Goal: Task Accomplishment & Management: Use online tool/utility

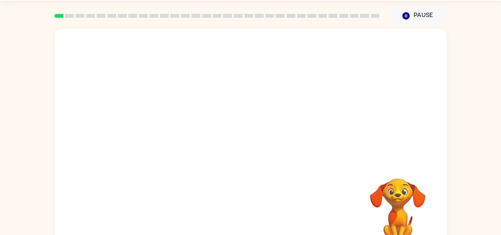
scroll to position [44, 0]
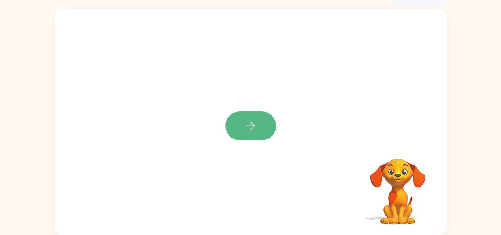
click at [252, 126] on icon "button" at bounding box center [250, 125] width 9 height 9
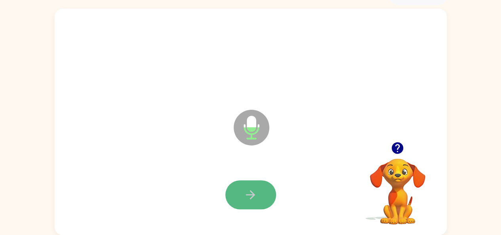
click at [251, 191] on icon "button" at bounding box center [250, 194] width 9 height 9
click at [250, 187] on button "button" at bounding box center [250, 194] width 51 height 29
click at [254, 186] on button "button" at bounding box center [250, 194] width 51 height 29
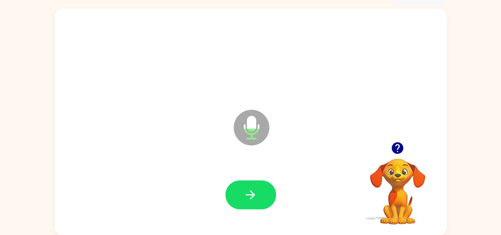
click at [254, 186] on button "button" at bounding box center [250, 194] width 51 height 29
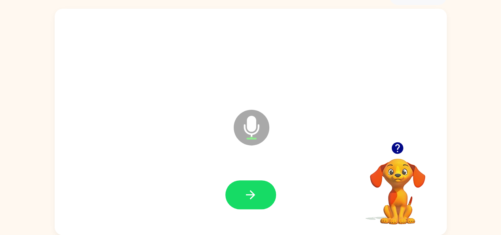
click at [254, 186] on button "button" at bounding box center [250, 194] width 51 height 29
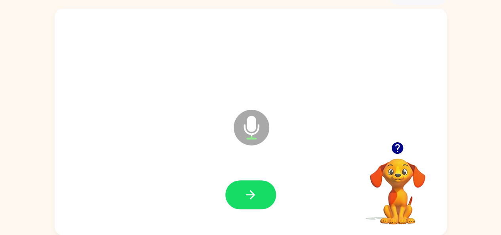
click at [254, 186] on button "button" at bounding box center [250, 194] width 51 height 29
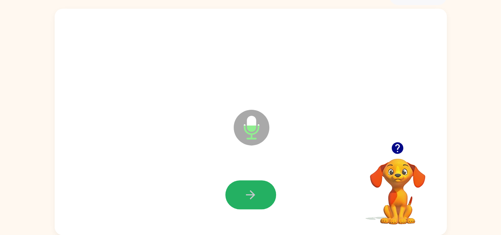
drag, startPoint x: 257, startPoint y: 196, endPoint x: 257, endPoint y: 188, distance: 7.9
click at [257, 195] on icon "button" at bounding box center [251, 195] width 14 height 14
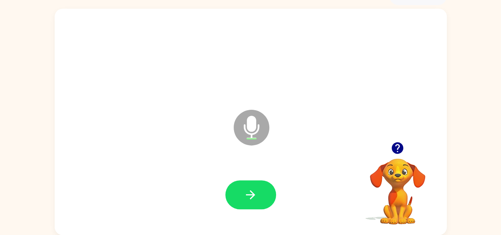
click at [257, 188] on button "button" at bounding box center [250, 194] width 51 height 29
drag, startPoint x: 257, startPoint y: 185, endPoint x: 256, endPoint y: 181, distance: 4.6
click at [257, 185] on button "button" at bounding box center [250, 194] width 51 height 29
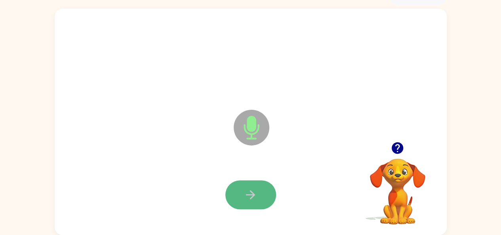
click at [256, 181] on button "button" at bounding box center [250, 194] width 51 height 29
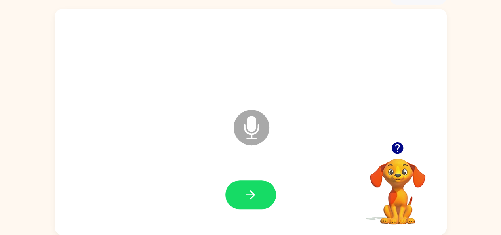
click at [254, 172] on div at bounding box center [251, 194] width 376 height 65
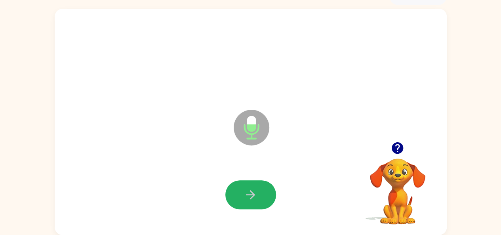
click at [254, 188] on icon "button" at bounding box center [251, 195] width 14 height 14
click at [254, 193] on icon "button" at bounding box center [251, 195] width 14 height 14
click at [255, 188] on button "button" at bounding box center [250, 194] width 51 height 29
click at [251, 187] on button "button" at bounding box center [250, 194] width 51 height 29
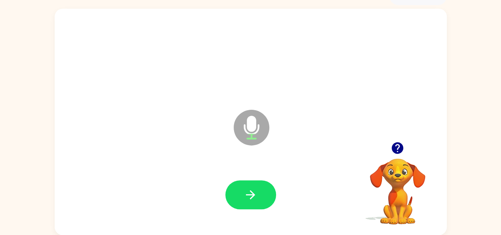
click at [255, 187] on button "button" at bounding box center [250, 194] width 51 height 29
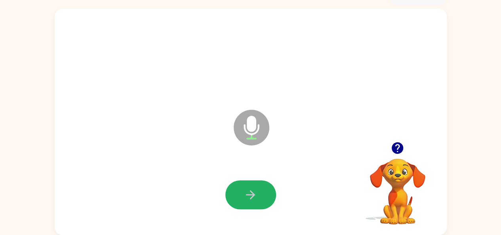
click at [255, 187] on button "button" at bounding box center [250, 194] width 51 height 29
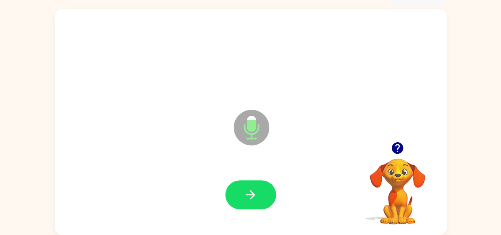
click at [255, 187] on button "button" at bounding box center [250, 194] width 51 height 29
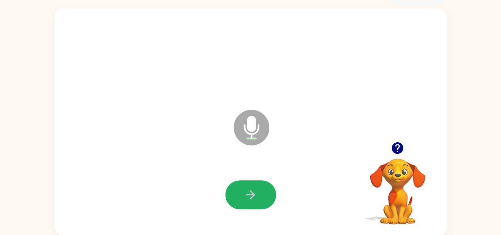
click at [258, 186] on button "button" at bounding box center [250, 194] width 51 height 29
drag, startPoint x: 264, startPoint y: 187, endPoint x: 273, endPoint y: 185, distance: 9.7
click at [273, 185] on div at bounding box center [250, 194] width 51 height 29
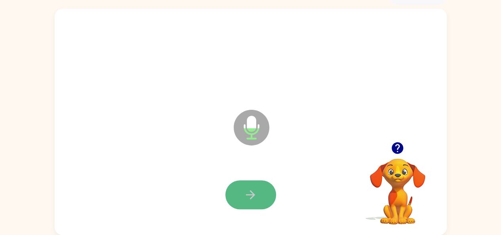
click at [237, 194] on button "button" at bounding box center [250, 194] width 51 height 29
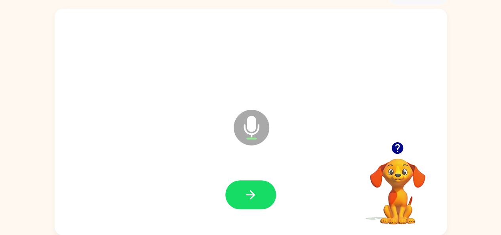
click at [237, 194] on button "button" at bounding box center [250, 194] width 51 height 29
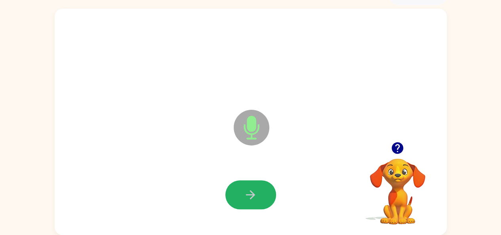
click at [237, 194] on button "button" at bounding box center [250, 194] width 51 height 29
click at [234, 193] on button "button" at bounding box center [250, 194] width 51 height 29
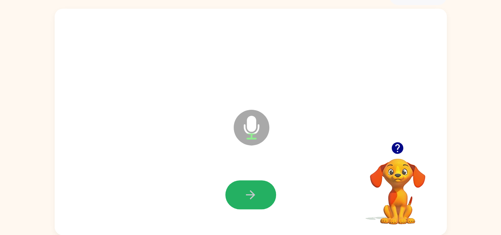
click at [234, 193] on button "button" at bounding box center [250, 194] width 51 height 29
click at [272, 198] on button "button" at bounding box center [250, 194] width 51 height 29
click at [258, 184] on button "button" at bounding box center [250, 194] width 51 height 29
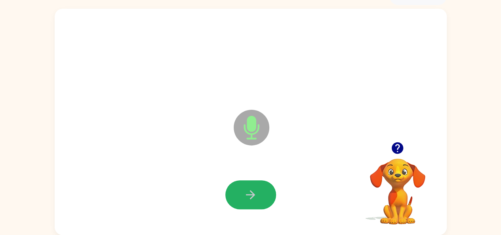
click at [258, 184] on button "button" at bounding box center [250, 194] width 51 height 29
click at [257, 196] on button "button" at bounding box center [250, 194] width 51 height 29
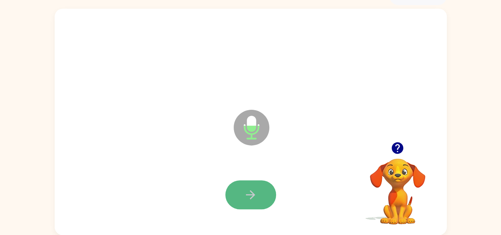
click at [259, 199] on button "button" at bounding box center [250, 194] width 51 height 29
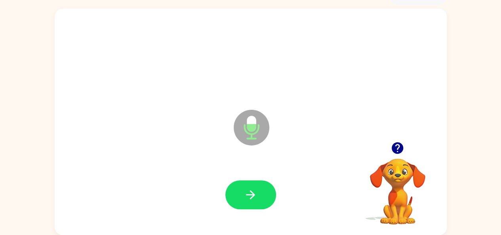
click at [260, 204] on button "button" at bounding box center [250, 194] width 51 height 29
drag, startPoint x: 259, startPoint y: 206, endPoint x: 265, endPoint y: 202, distance: 7.5
click at [263, 204] on button "button" at bounding box center [250, 194] width 51 height 29
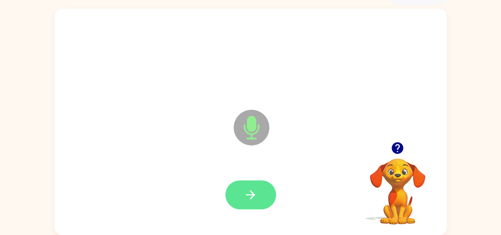
click at [266, 200] on button "button" at bounding box center [250, 194] width 51 height 29
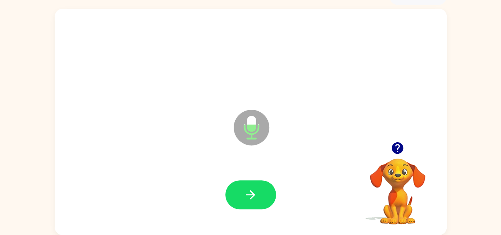
click at [266, 200] on button "button" at bounding box center [250, 194] width 51 height 29
click at [261, 196] on button "button" at bounding box center [250, 194] width 51 height 29
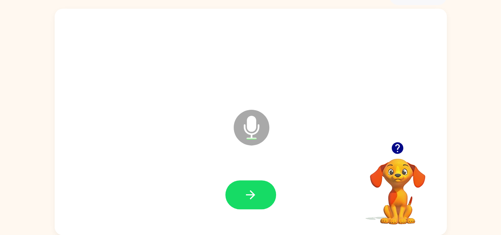
click at [261, 196] on button "button" at bounding box center [250, 194] width 51 height 29
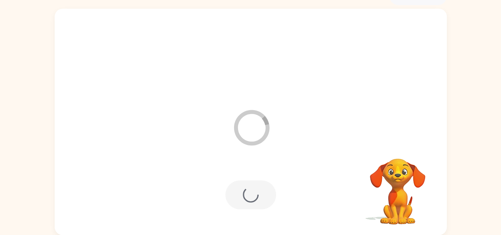
scroll to position [29, 0]
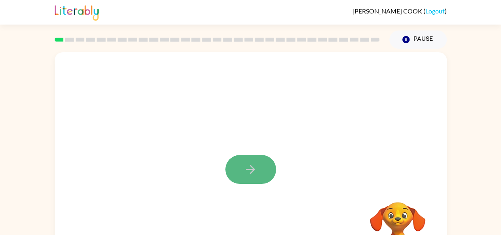
click at [261, 179] on button "button" at bounding box center [250, 169] width 51 height 29
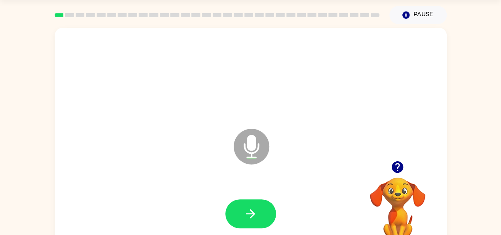
scroll to position [44, 0]
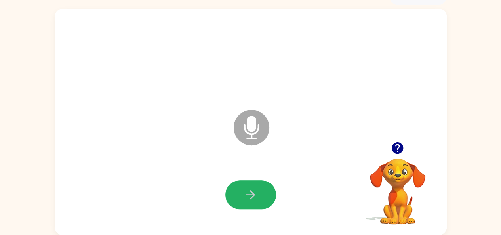
click at [262, 200] on button "button" at bounding box center [250, 194] width 51 height 29
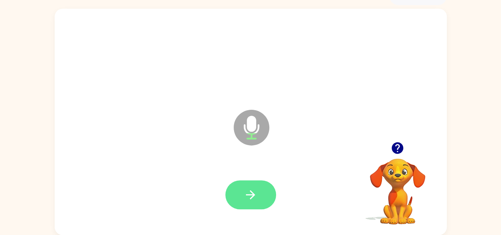
click at [264, 209] on div at bounding box center [251, 194] width 376 height 65
click at [261, 197] on button "button" at bounding box center [250, 194] width 51 height 29
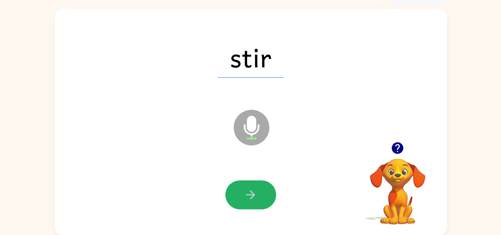
click at [261, 197] on button "button" at bounding box center [250, 194] width 51 height 29
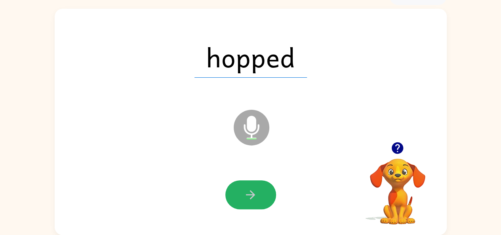
click at [261, 197] on button "button" at bounding box center [250, 194] width 51 height 29
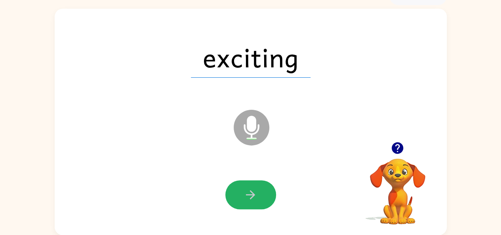
click at [261, 197] on button "button" at bounding box center [250, 194] width 51 height 29
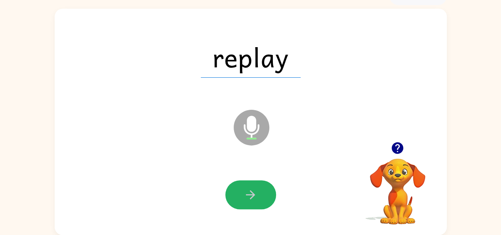
click at [259, 198] on button "button" at bounding box center [250, 194] width 51 height 29
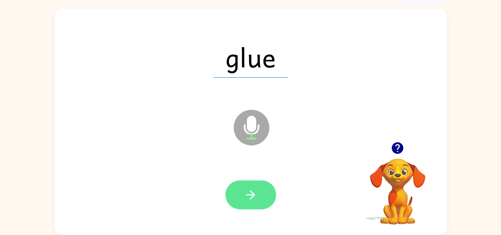
click at [258, 198] on button "button" at bounding box center [250, 194] width 51 height 29
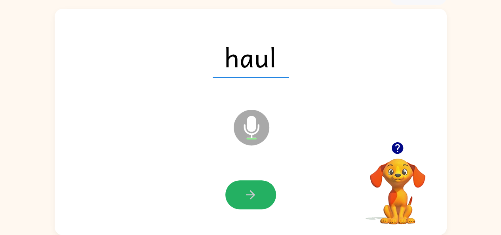
click at [258, 198] on button "button" at bounding box center [250, 194] width 51 height 29
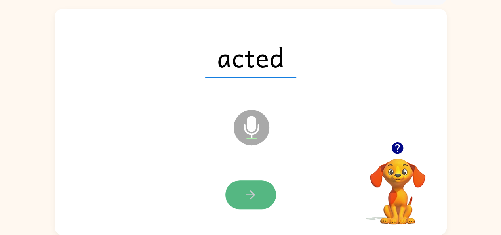
click at [258, 199] on button "button" at bounding box center [250, 194] width 51 height 29
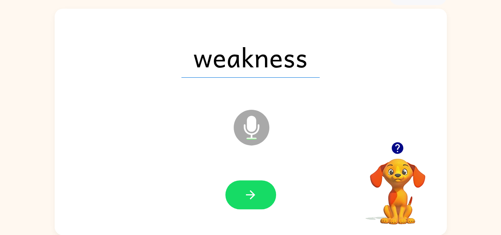
click at [258, 199] on button "button" at bounding box center [250, 194] width 51 height 29
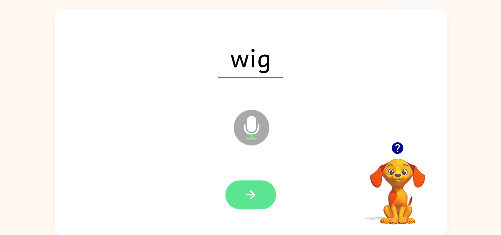
click at [257, 187] on button "button" at bounding box center [250, 194] width 51 height 29
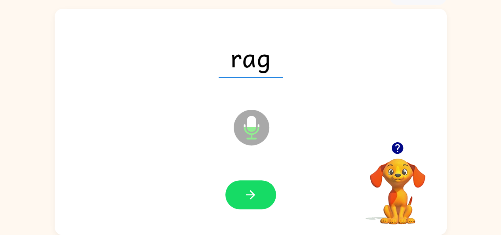
click at [257, 187] on button "button" at bounding box center [250, 194] width 51 height 29
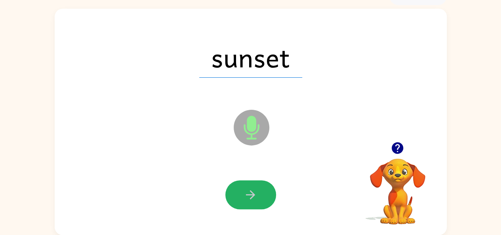
click at [260, 194] on button "button" at bounding box center [250, 194] width 51 height 29
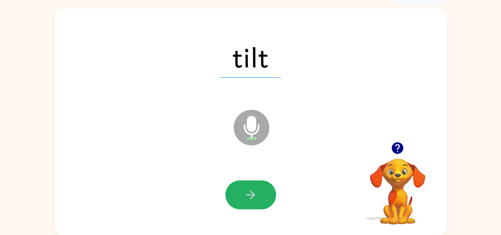
click at [260, 194] on button "button" at bounding box center [250, 194] width 51 height 29
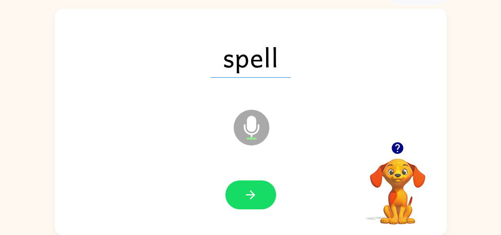
click at [260, 194] on button "button" at bounding box center [250, 194] width 51 height 29
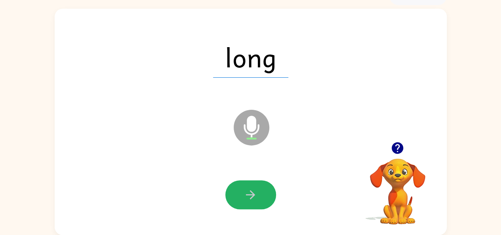
click at [260, 194] on button "button" at bounding box center [250, 194] width 51 height 29
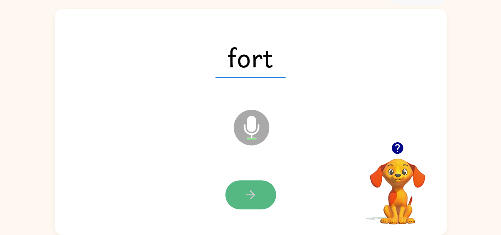
click at [257, 200] on icon "button" at bounding box center [251, 195] width 14 height 14
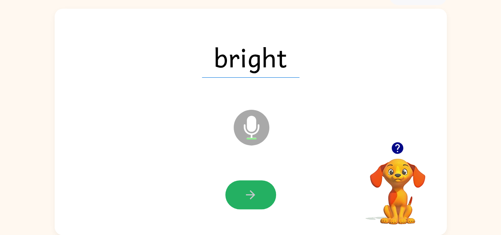
click at [257, 200] on icon "button" at bounding box center [251, 195] width 14 height 14
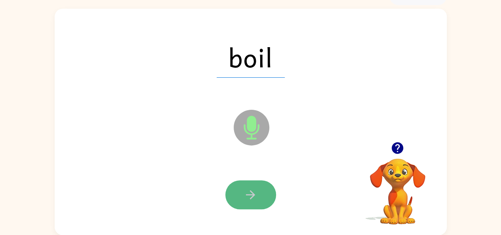
click at [238, 196] on button "button" at bounding box center [250, 194] width 51 height 29
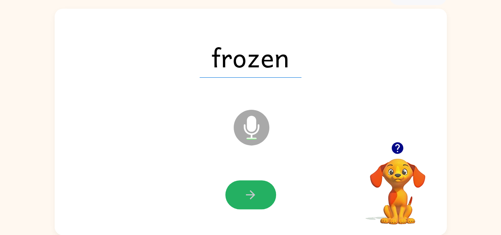
click at [238, 196] on button "button" at bounding box center [250, 194] width 51 height 29
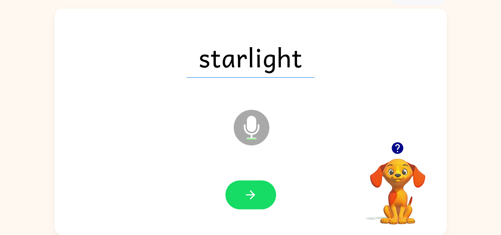
click at [238, 196] on button "button" at bounding box center [250, 194] width 51 height 29
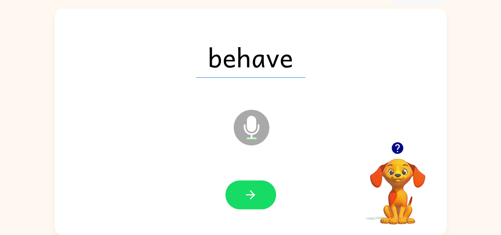
click at [238, 196] on button "button" at bounding box center [250, 194] width 51 height 29
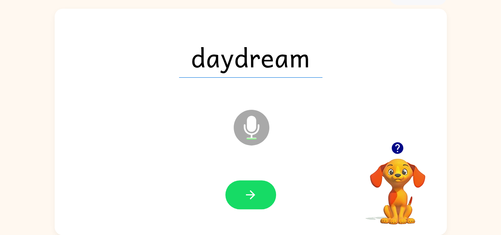
click at [238, 196] on button "button" at bounding box center [250, 194] width 51 height 29
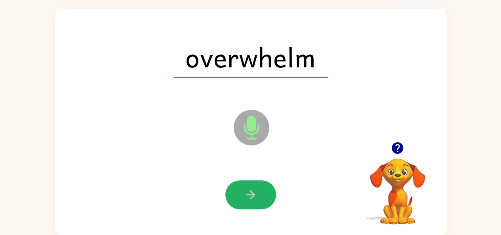
click at [238, 196] on button "button" at bounding box center [250, 194] width 51 height 29
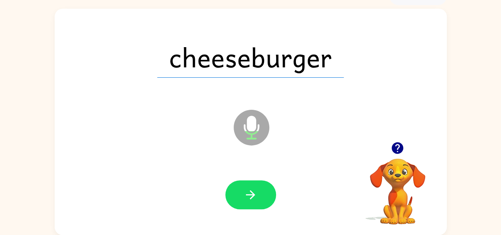
click at [238, 196] on button "button" at bounding box center [250, 194] width 51 height 29
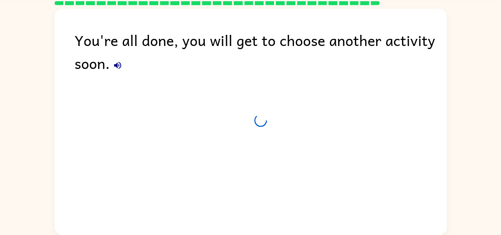
scroll to position [29, 0]
